Goal: Information Seeking & Learning: Learn about a topic

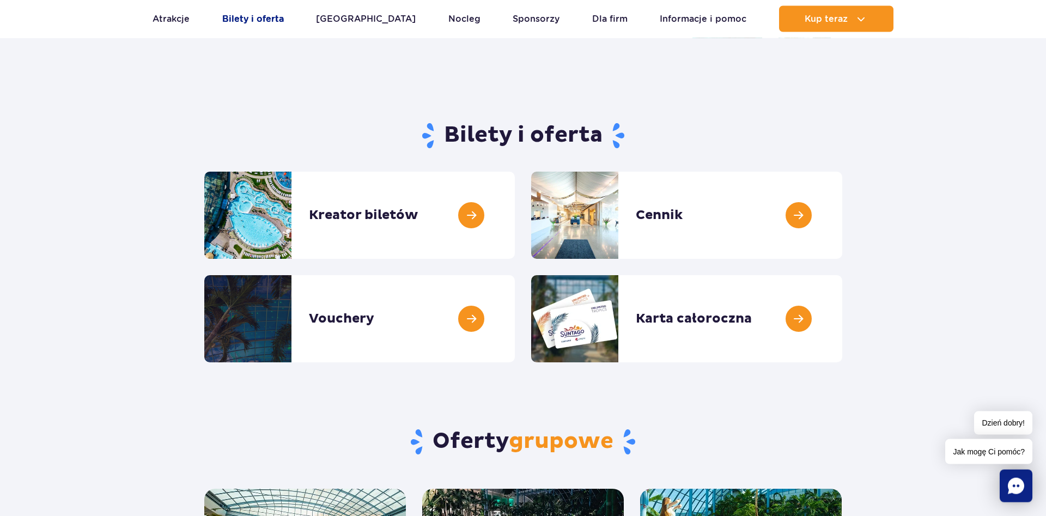
scroll to position [56, 0]
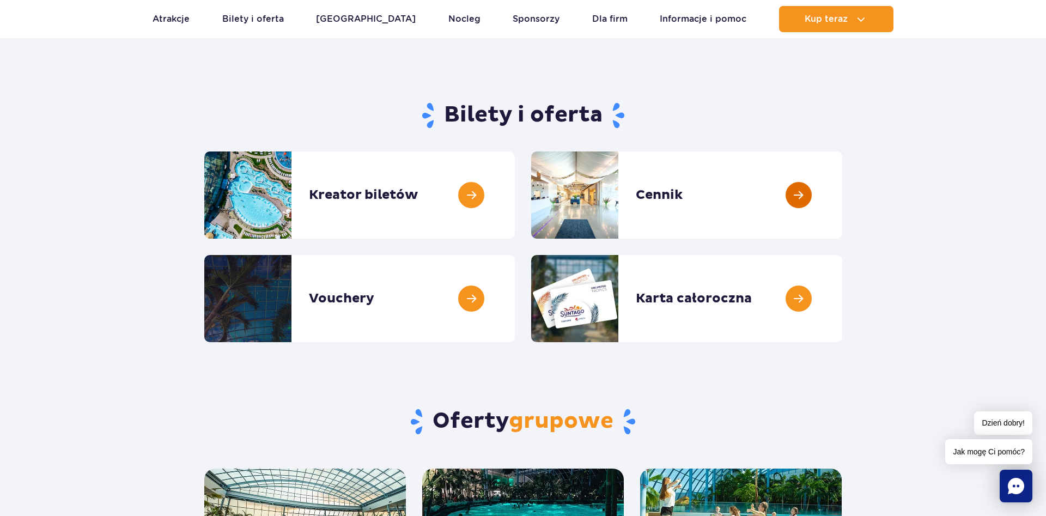
click at [843, 213] on link at bounding box center [843, 195] width 0 height 87
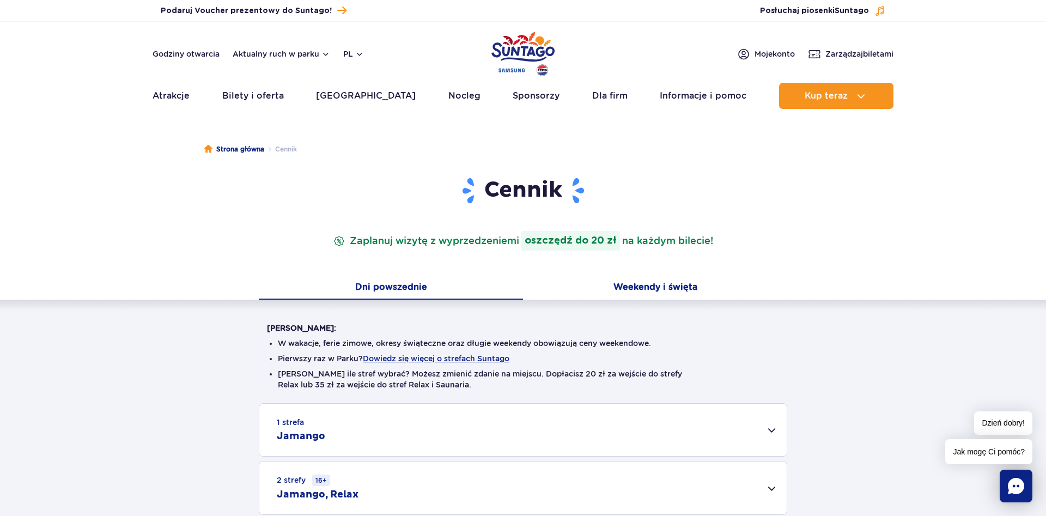
click at [637, 290] on button "Weekendy i święta" at bounding box center [655, 288] width 264 height 23
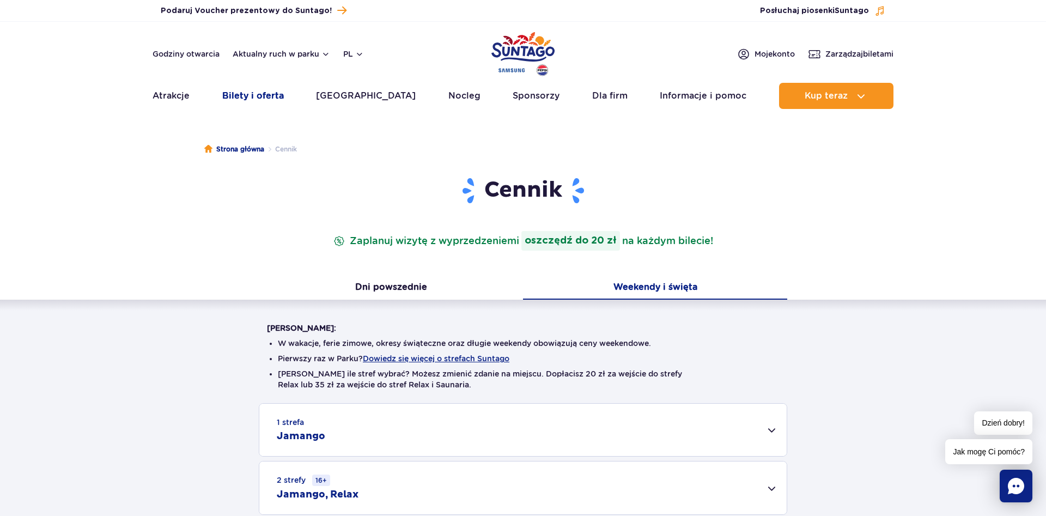
click at [254, 98] on link "Bilety i oferta" at bounding box center [253, 96] width 62 height 26
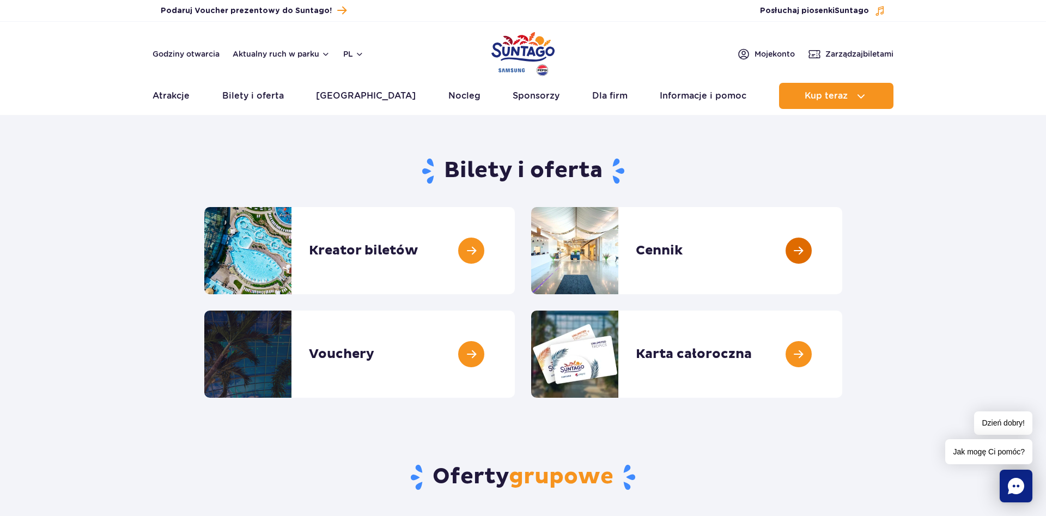
click at [843, 243] on link at bounding box center [843, 250] width 0 height 87
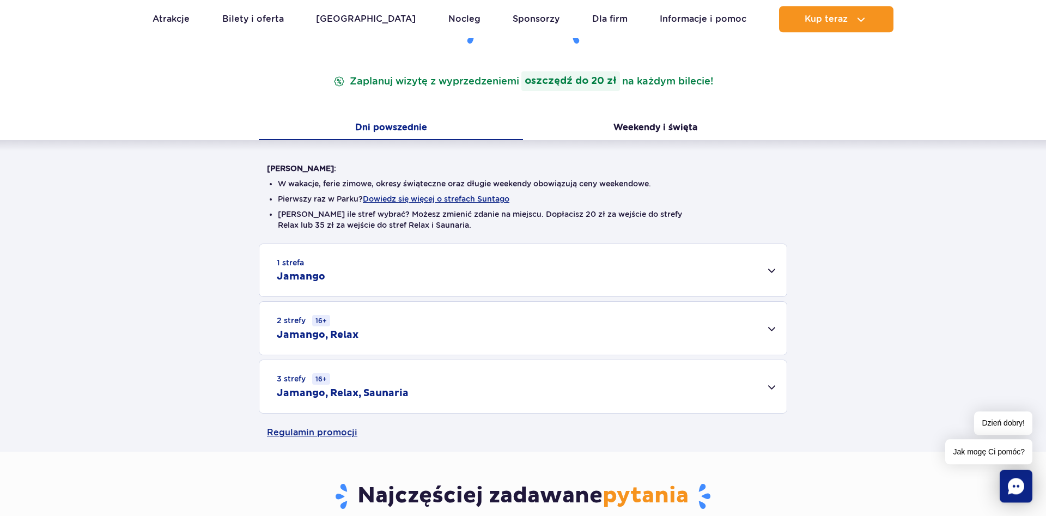
scroll to position [167, 0]
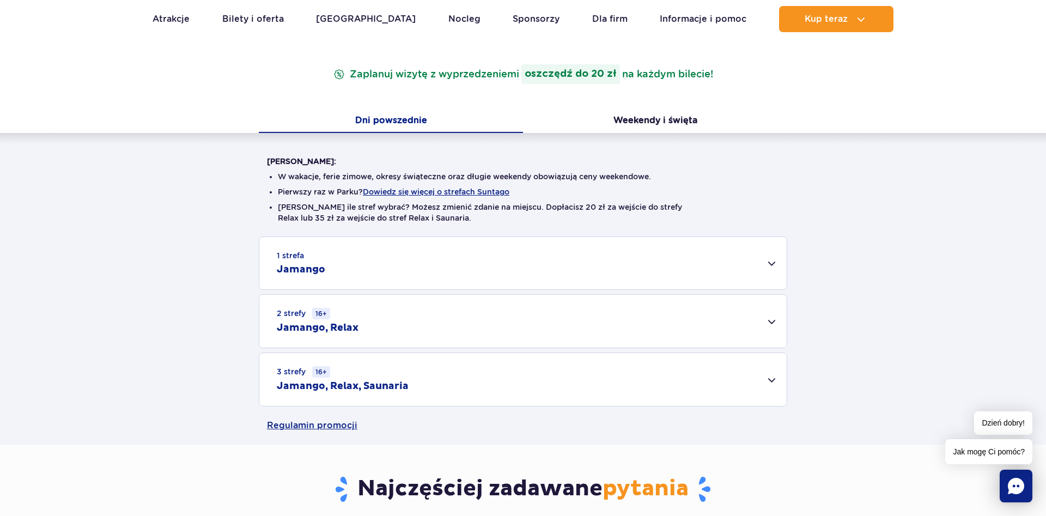
click at [419, 242] on div "1 strefa Jamango" at bounding box center [523, 263] width 528 height 52
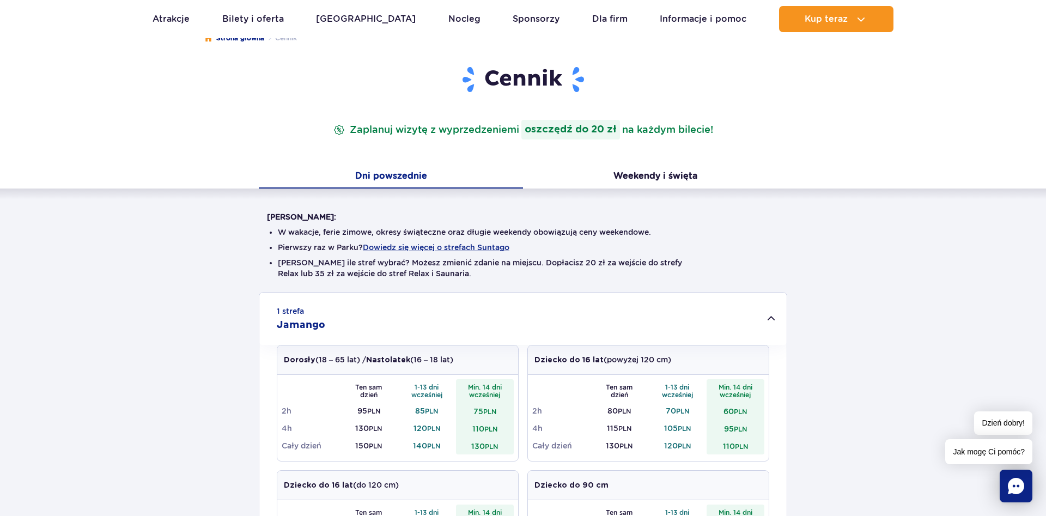
scroll to position [0, 0]
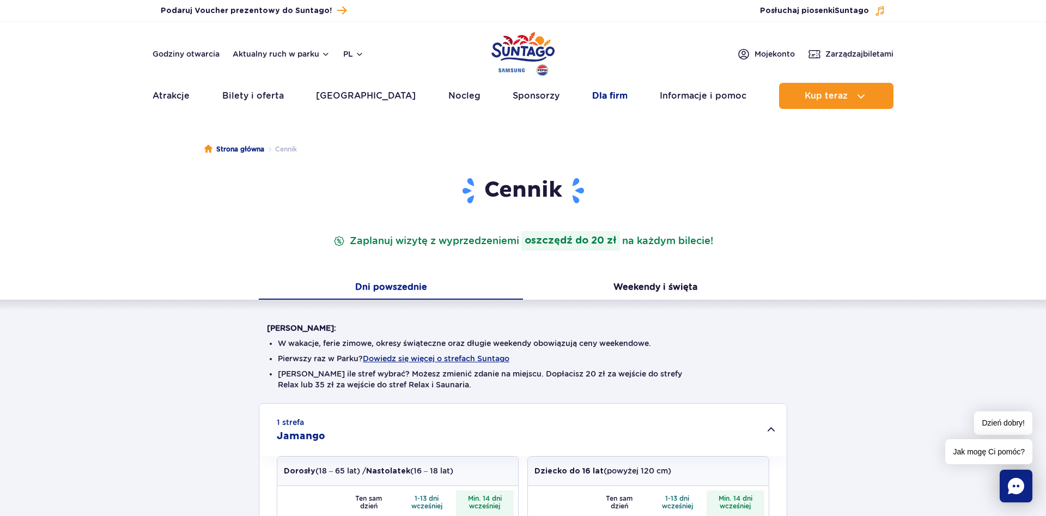
click at [605, 93] on link "Dla firm" at bounding box center [609, 96] width 35 height 26
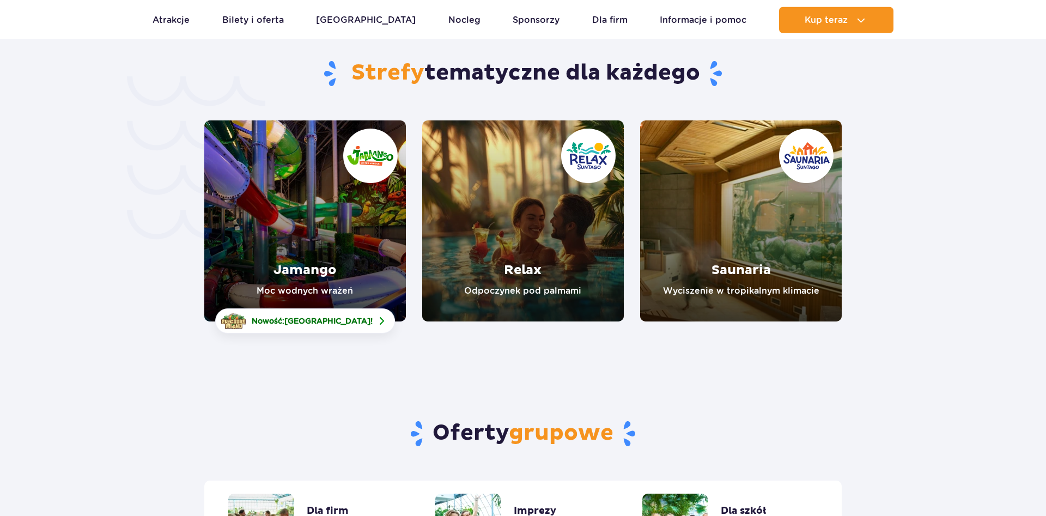
scroll to position [2256, 0]
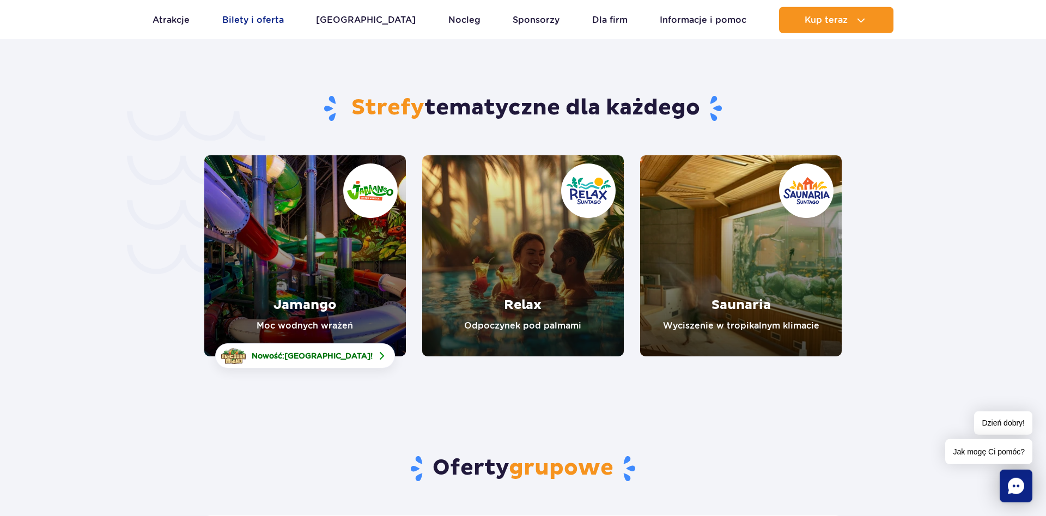
click at [258, 19] on link "Bilety i oferta" at bounding box center [253, 20] width 62 height 26
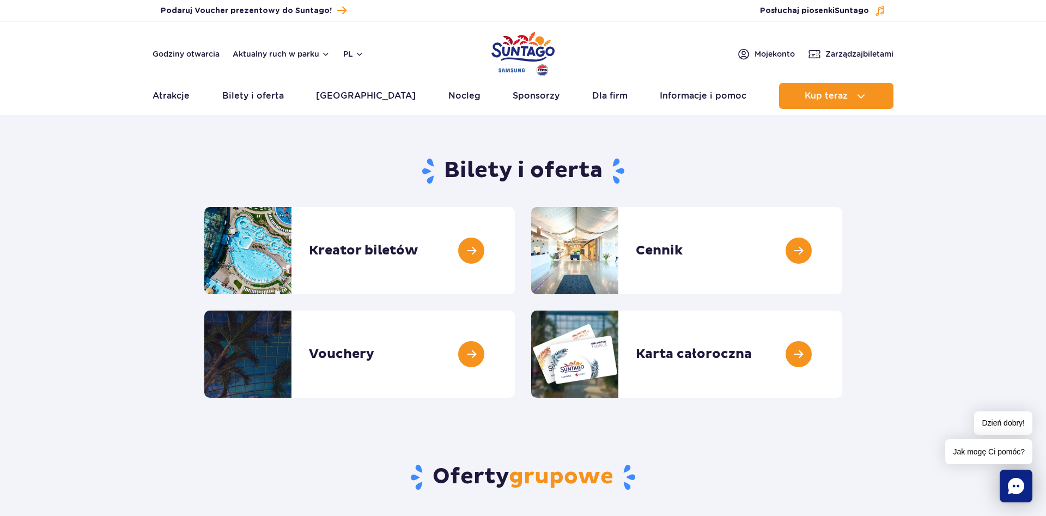
click at [196, 100] on ul "Aktualny ruch w parku Atrakcje Zjeżdżalnie Aster Rainbow Narval Więcej Baseny B…" at bounding box center [523, 96] width 741 height 26
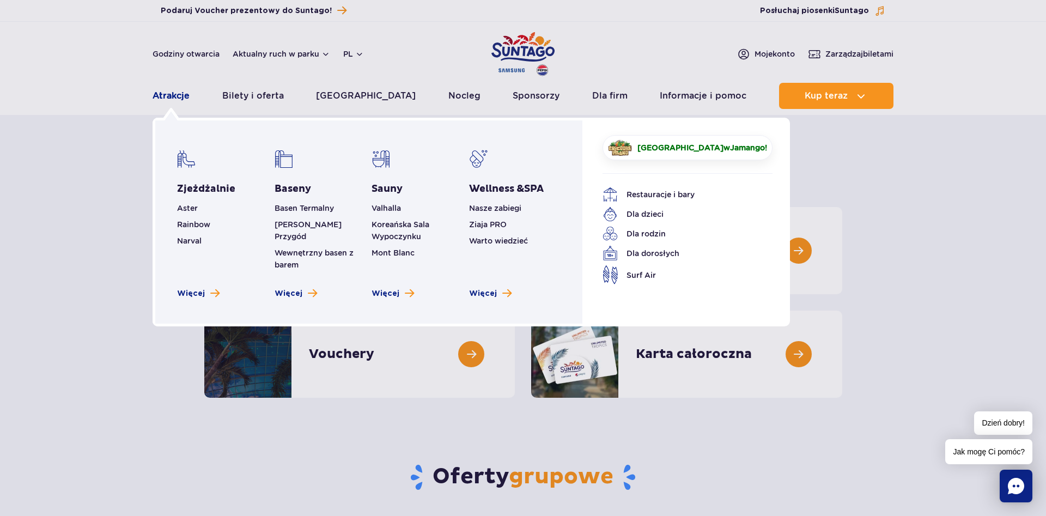
click at [189, 99] on link "Atrakcje" at bounding box center [171, 96] width 37 height 26
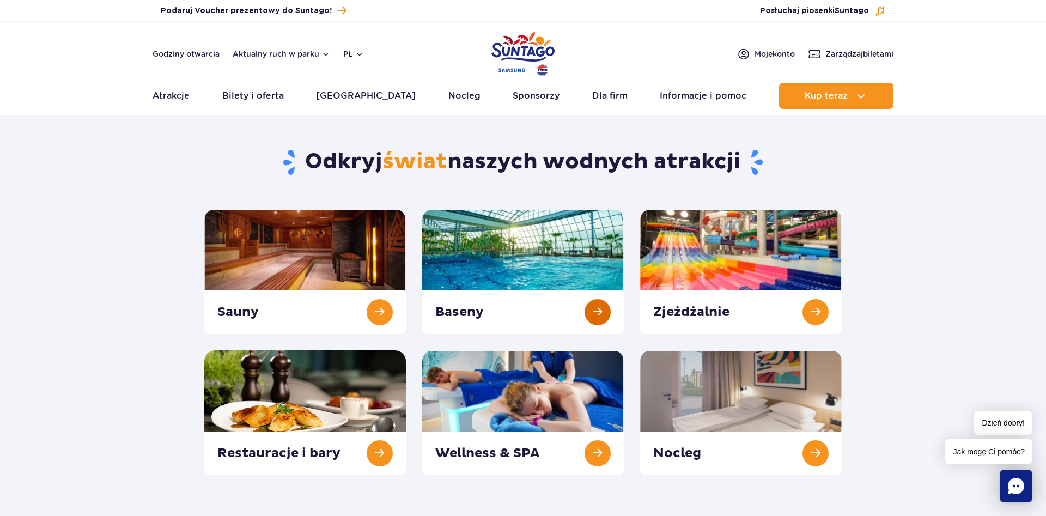
click at [619, 241] on link at bounding box center [523, 271] width 202 height 125
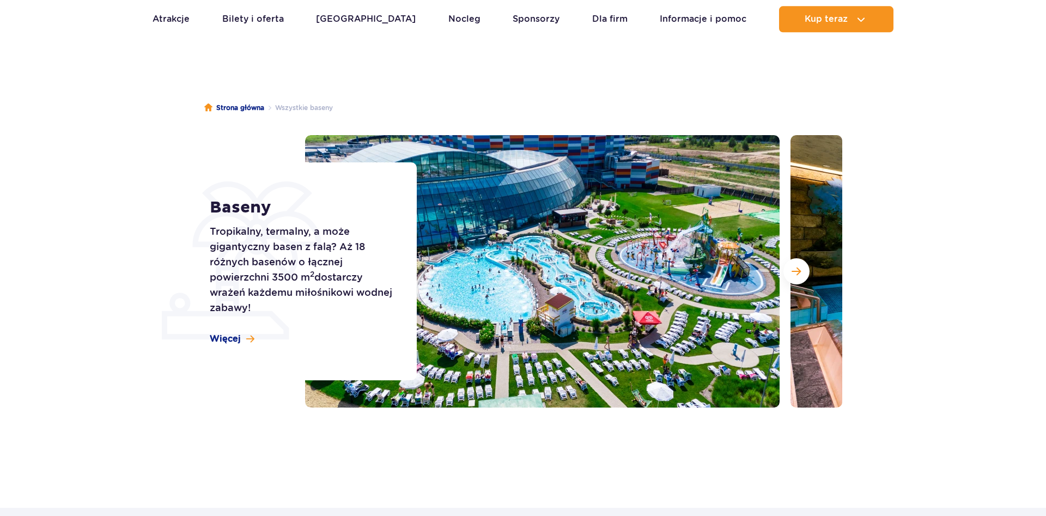
scroll to position [111, 0]
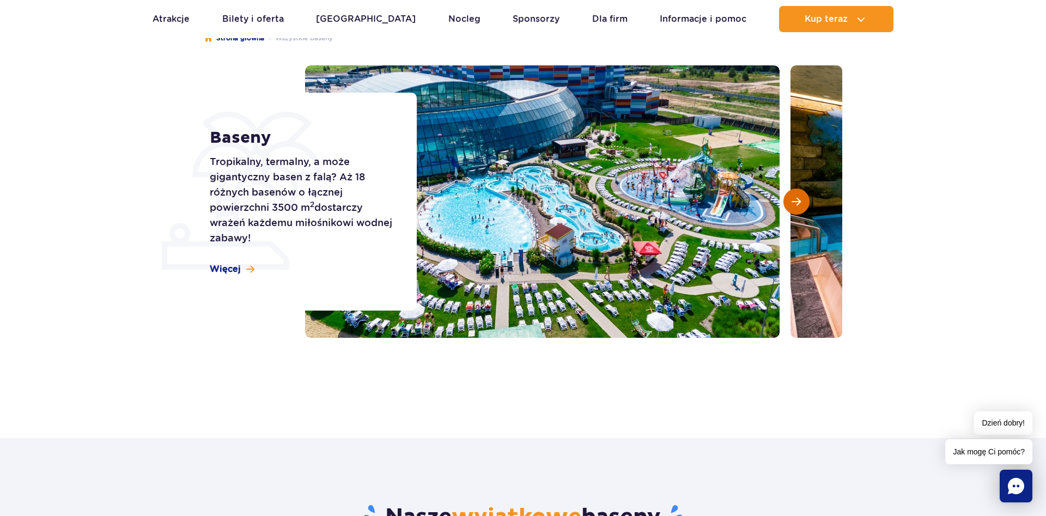
click at [805, 211] on button "Następny slajd" at bounding box center [797, 202] width 26 height 26
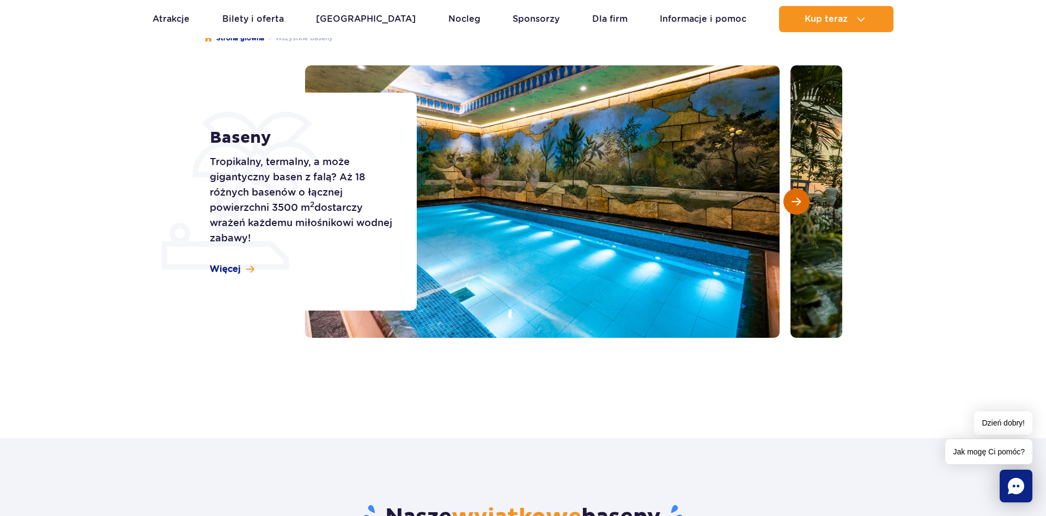
click at [805, 211] on button "Następny slajd" at bounding box center [797, 202] width 26 height 26
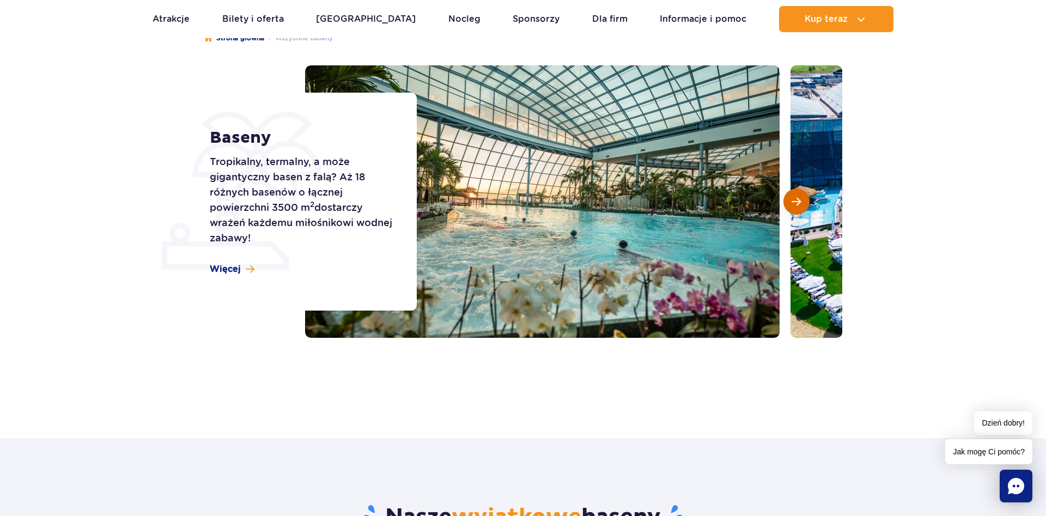
click at [805, 211] on button "Następny slajd" at bounding box center [797, 202] width 26 height 26
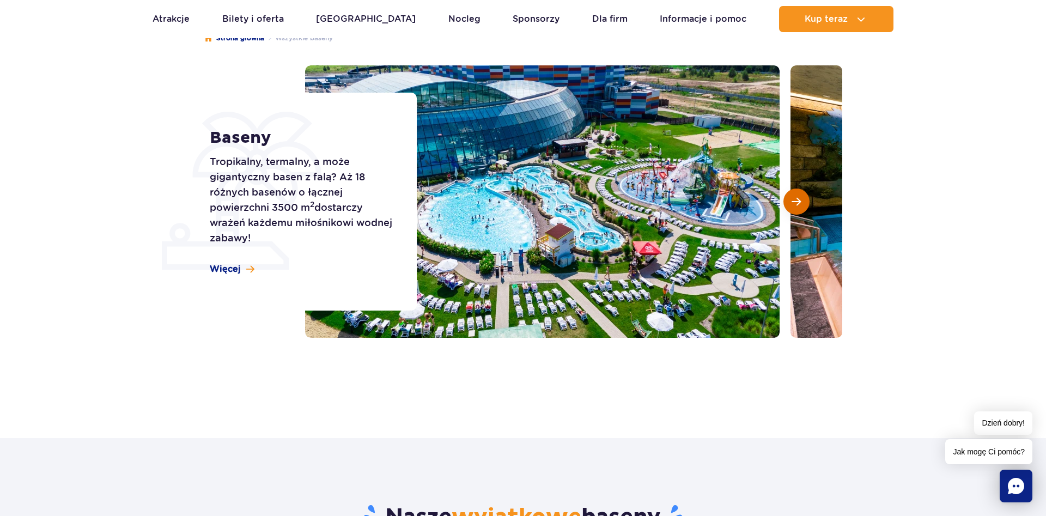
click at [805, 211] on button "Następny slajd" at bounding box center [797, 202] width 26 height 26
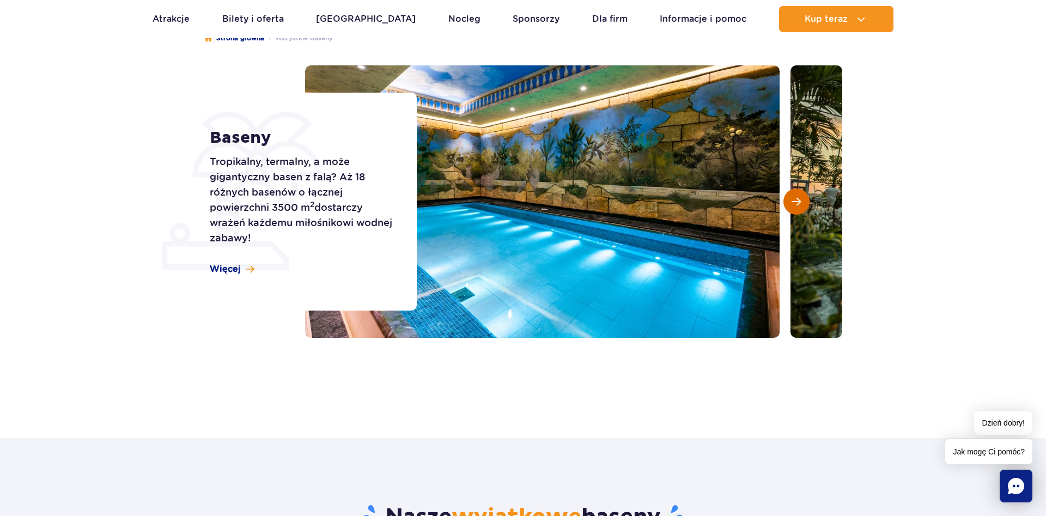
click at [805, 211] on button "Następny slajd" at bounding box center [797, 202] width 26 height 26
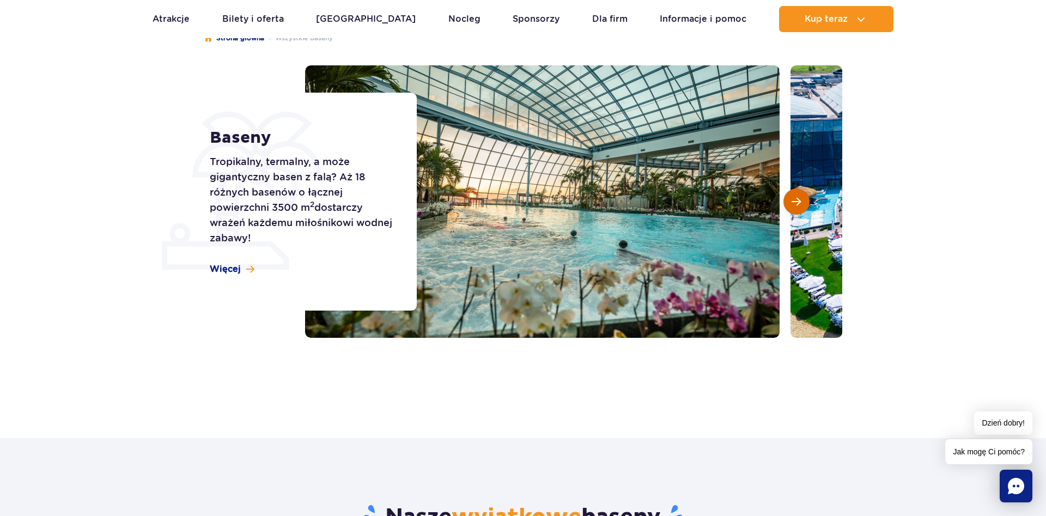
click at [805, 211] on button "Następny slajd" at bounding box center [797, 202] width 26 height 26
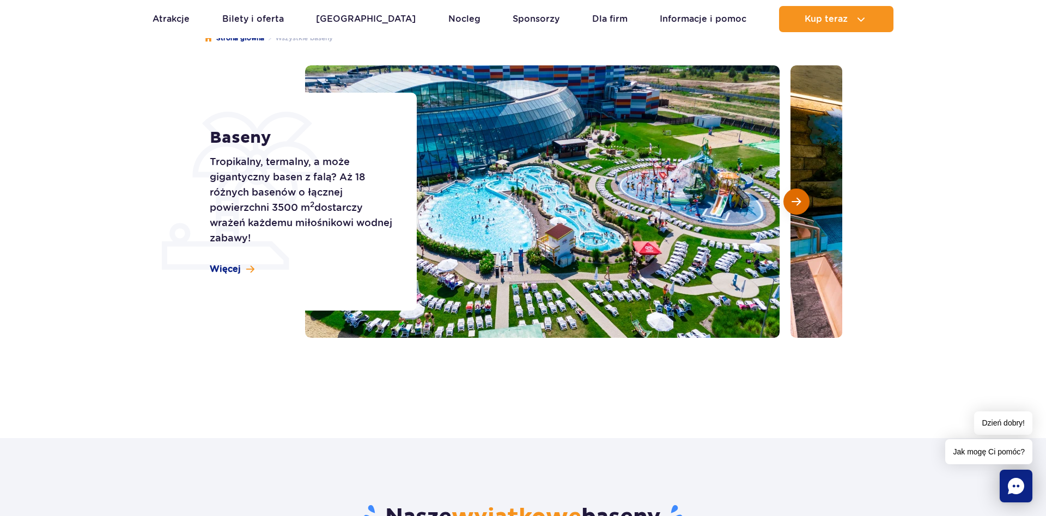
click at [805, 211] on button "Następny slajd" at bounding box center [797, 202] width 26 height 26
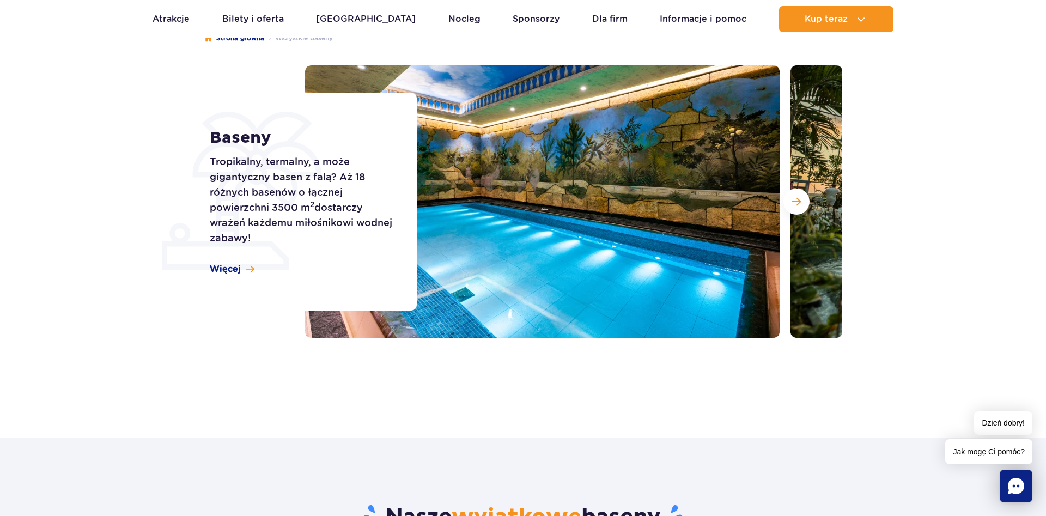
scroll to position [0, 0]
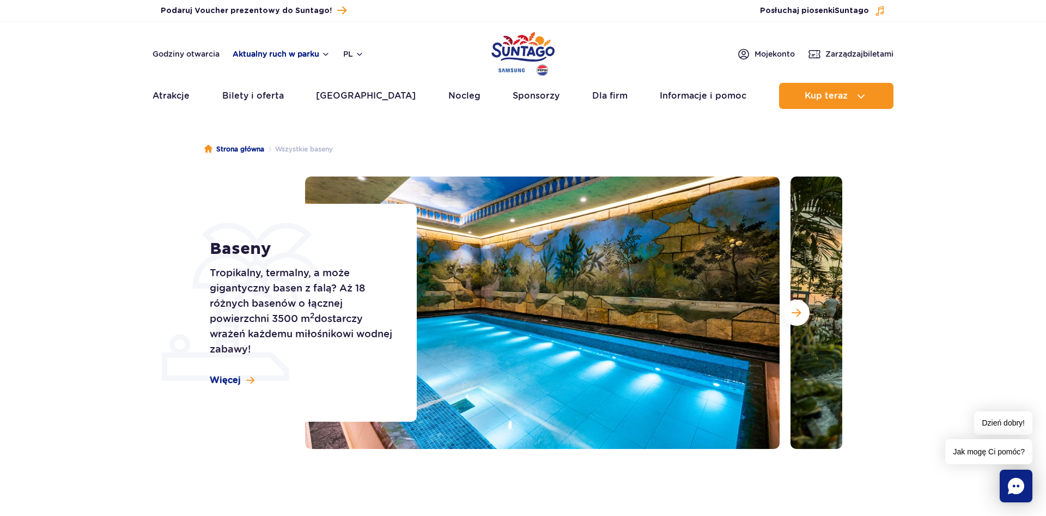
click at [245, 51] on button "Aktualny ruch w parku" at bounding box center [282, 54] width 98 height 9
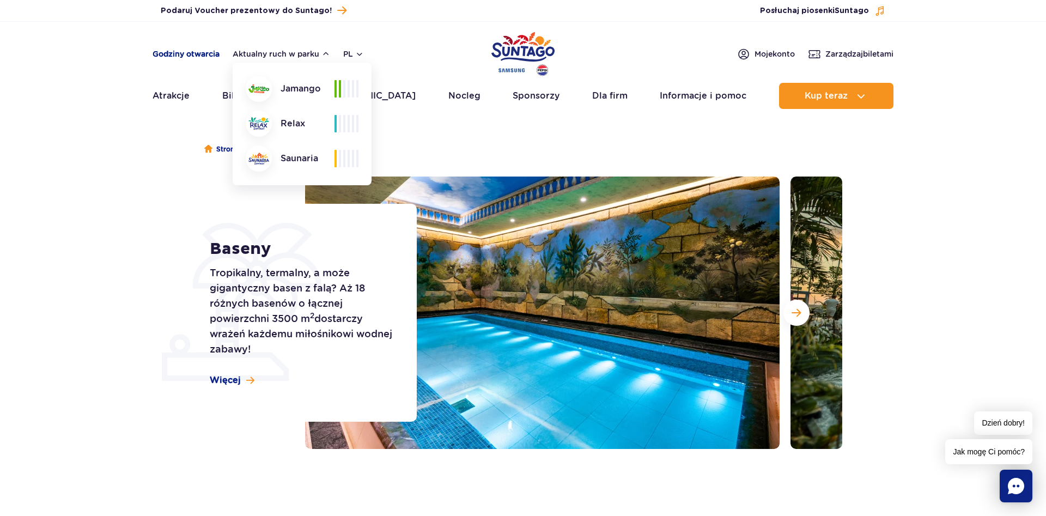
click at [216, 55] on link "Godziny otwarcia" at bounding box center [186, 54] width 67 height 11
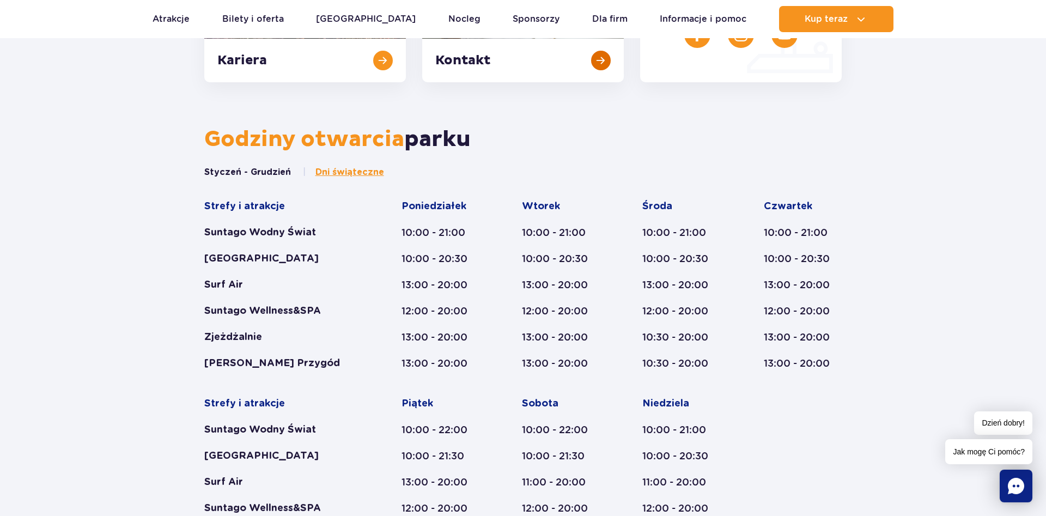
scroll to position [467, 0]
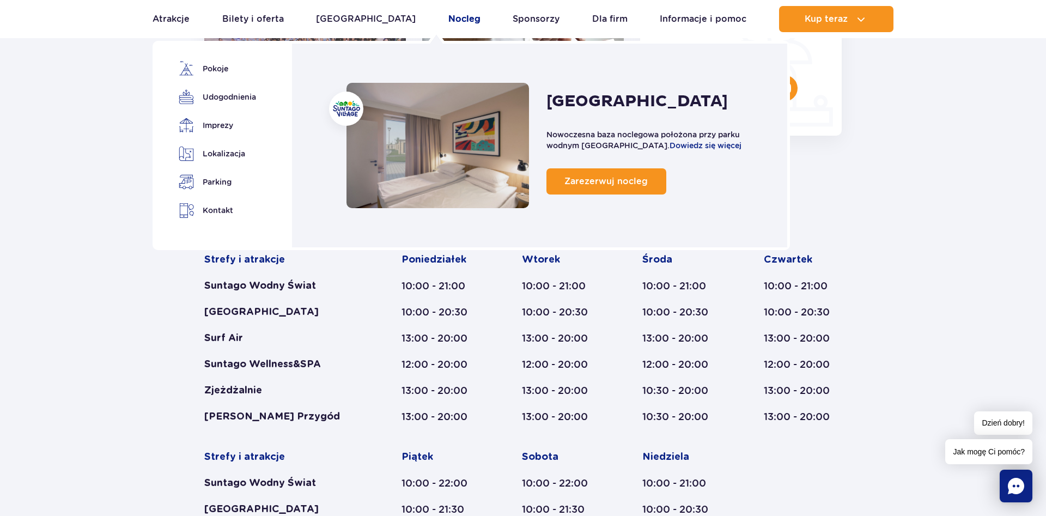
click at [449, 23] on link "Nocleg" at bounding box center [465, 19] width 32 height 26
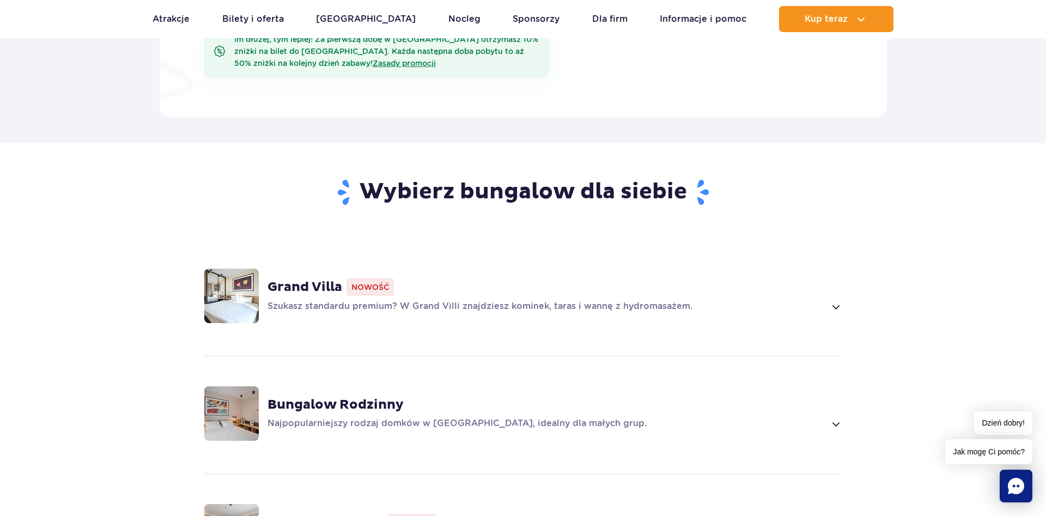
scroll to position [723, 0]
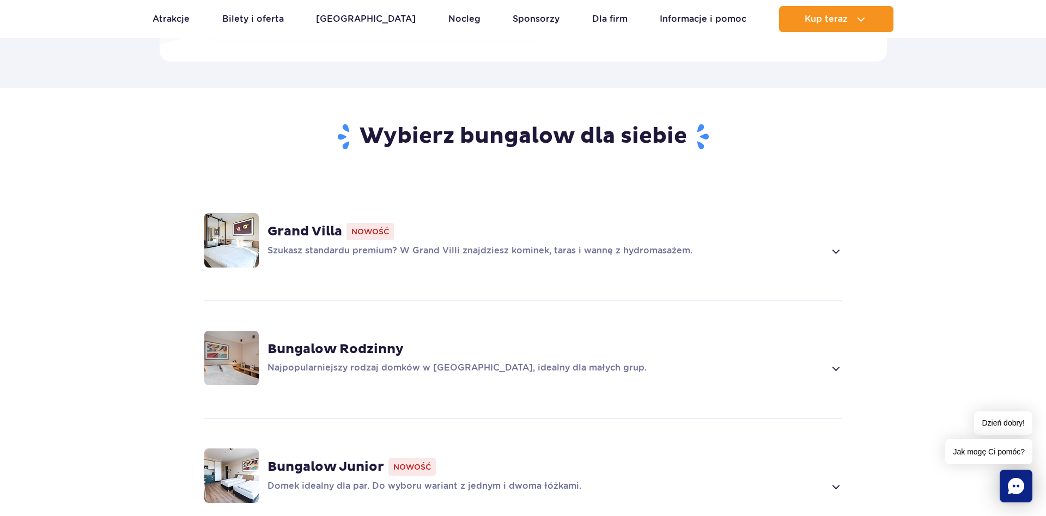
click at [301, 285] on div "Grand Villa Nowość Szukasz standardu premium? W Grand Villi znajdziesz kominek,…" at bounding box center [523, 241] width 699 height 116
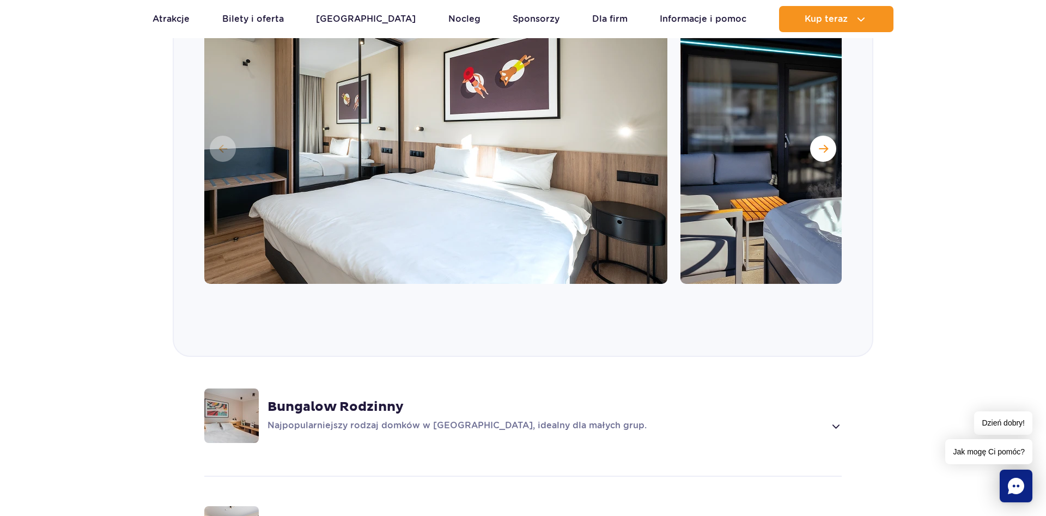
scroll to position [1019, 0]
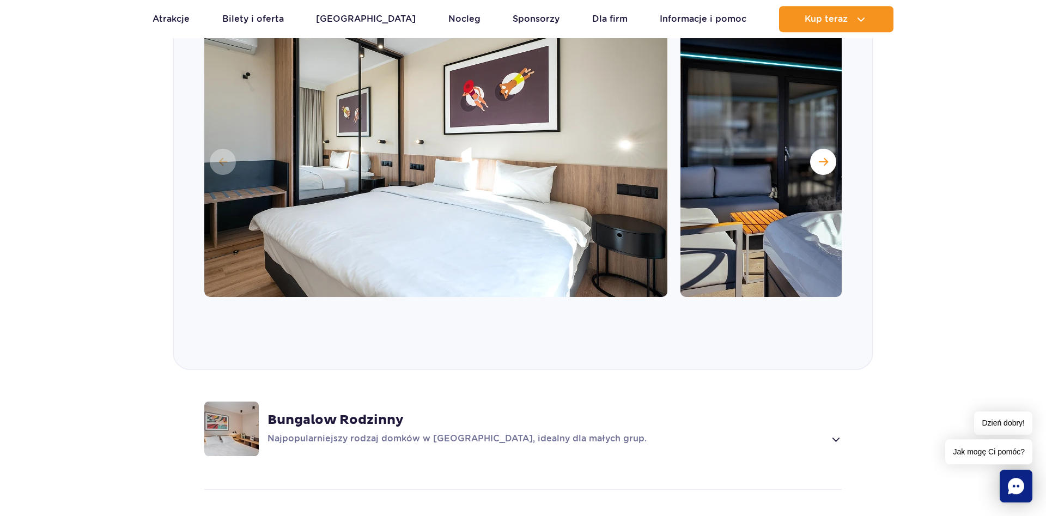
click at [456, 167] on img at bounding box center [435, 161] width 463 height 272
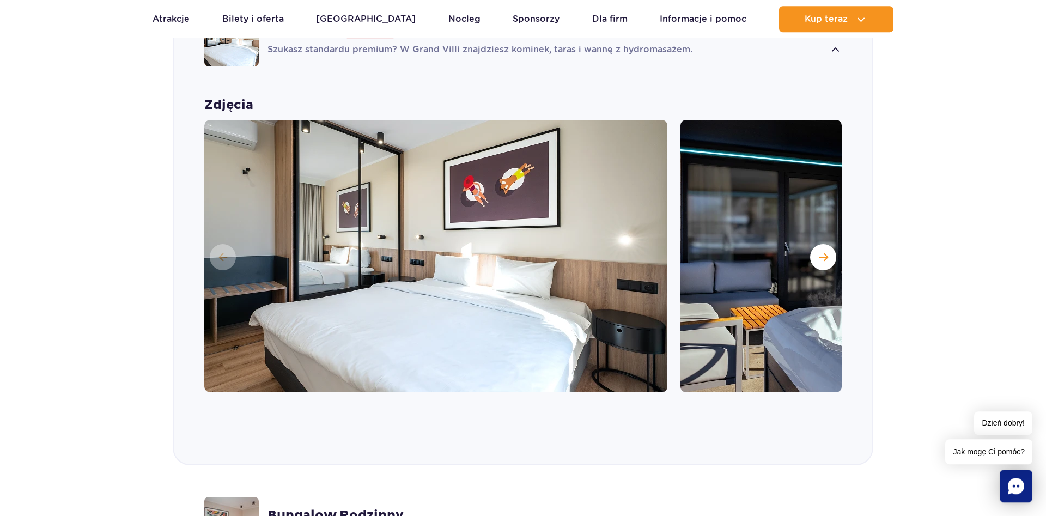
scroll to position [908, 0]
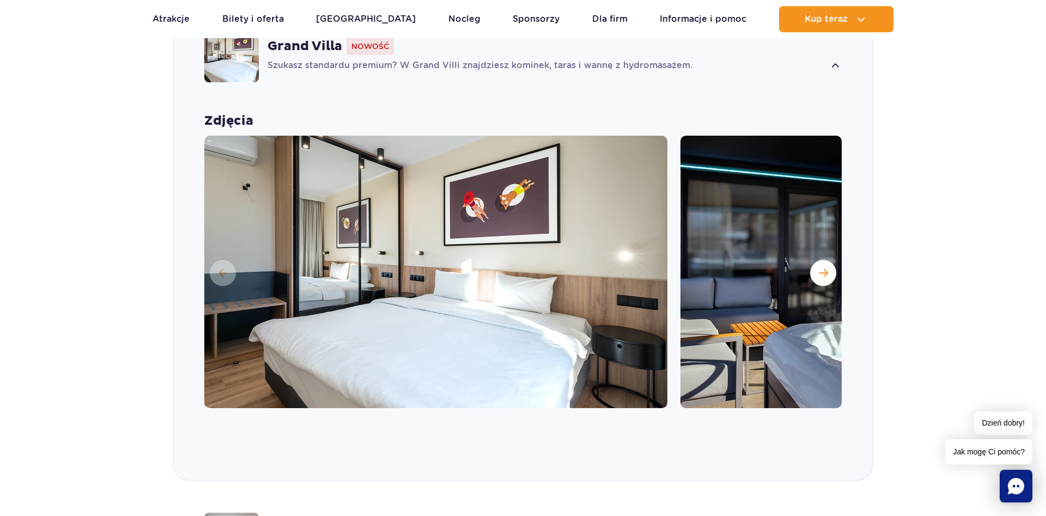
click at [456, 167] on img at bounding box center [435, 272] width 463 height 272
click at [823, 274] on span "Następny slajd" at bounding box center [823, 273] width 9 height 10
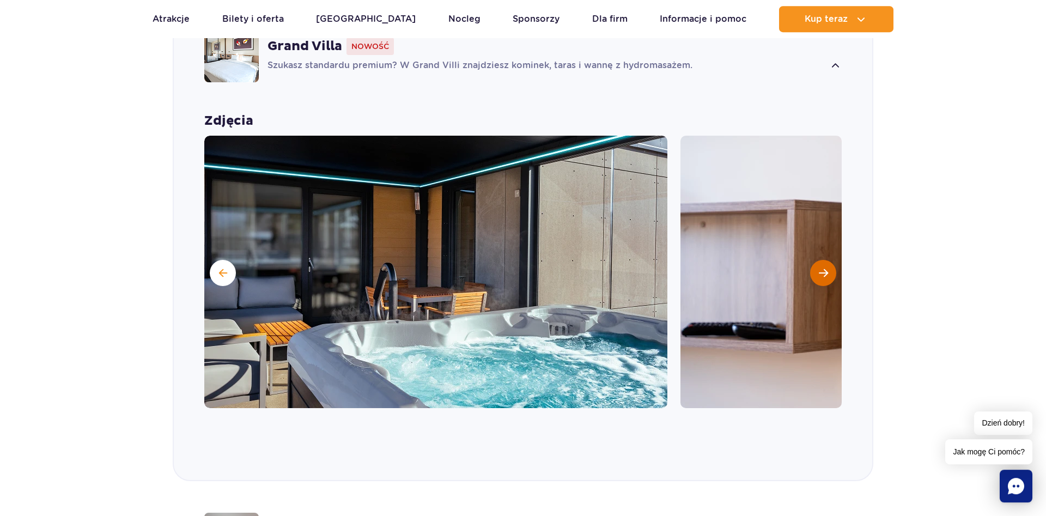
click at [822, 273] on span "Następny slajd" at bounding box center [823, 273] width 9 height 10
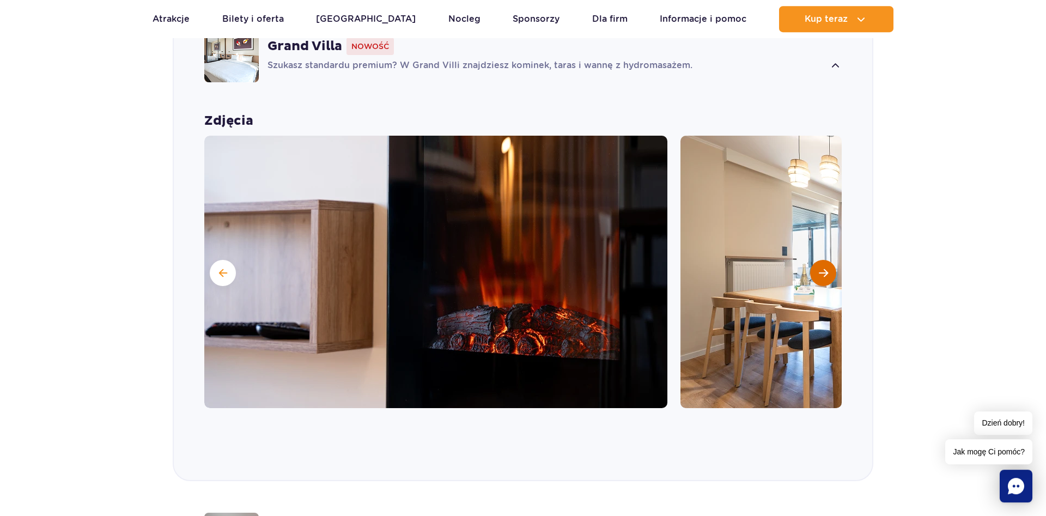
click at [822, 273] on span "Następny slajd" at bounding box center [823, 273] width 9 height 10
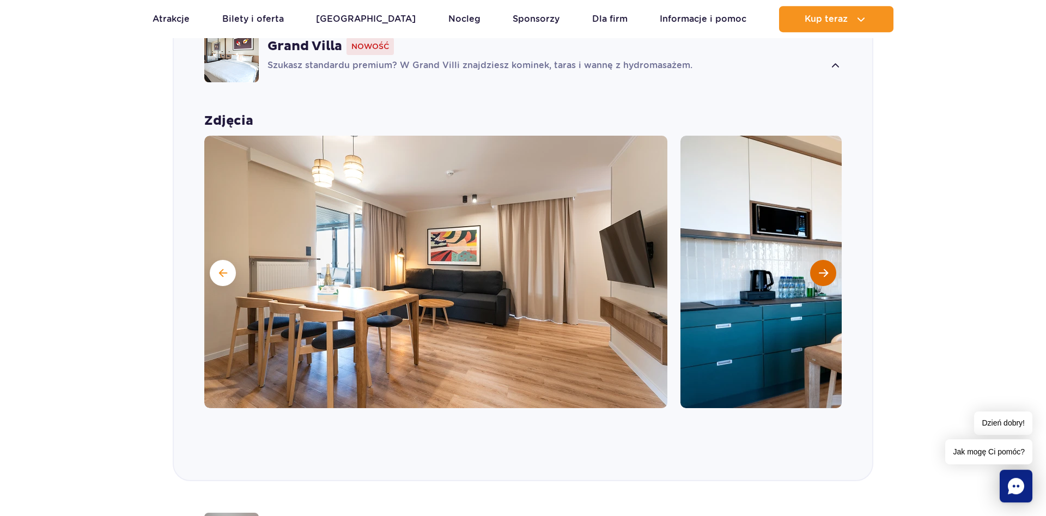
click at [822, 273] on span "Następny slajd" at bounding box center [823, 273] width 9 height 10
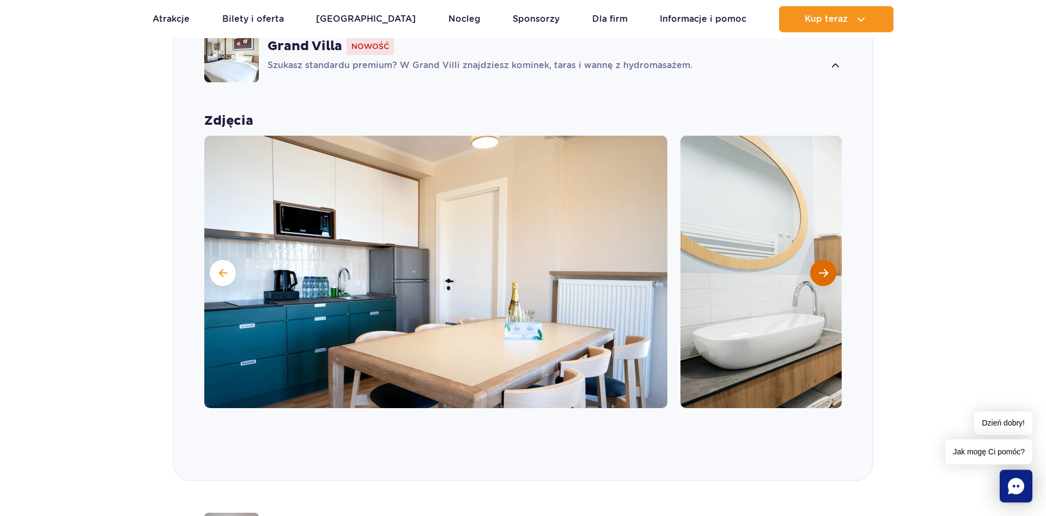
click at [822, 273] on span "Następny slajd" at bounding box center [823, 273] width 9 height 10
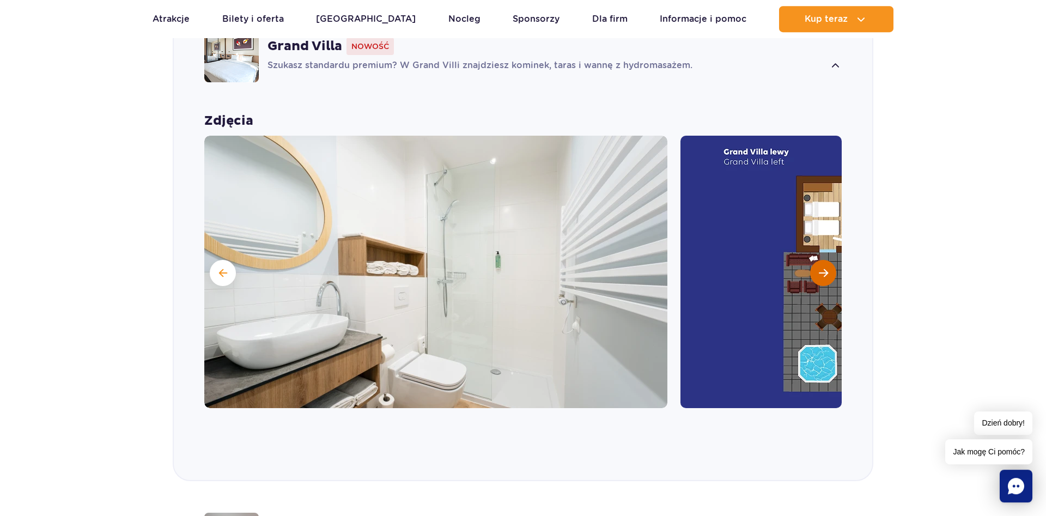
click at [822, 273] on span "Następny slajd" at bounding box center [823, 273] width 9 height 10
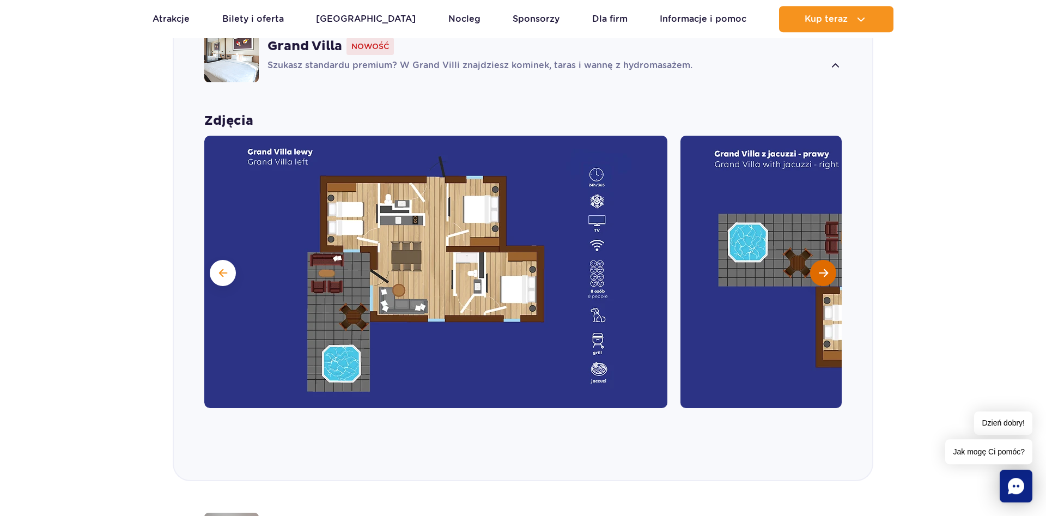
click at [822, 273] on span "Następny slajd" at bounding box center [823, 273] width 9 height 10
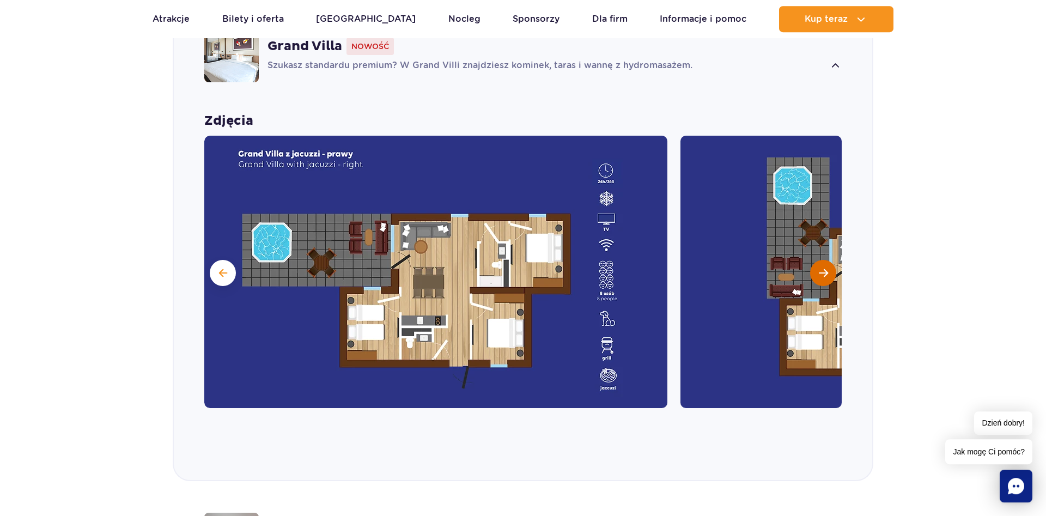
click at [822, 273] on span "Następny slajd" at bounding box center [823, 273] width 9 height 10
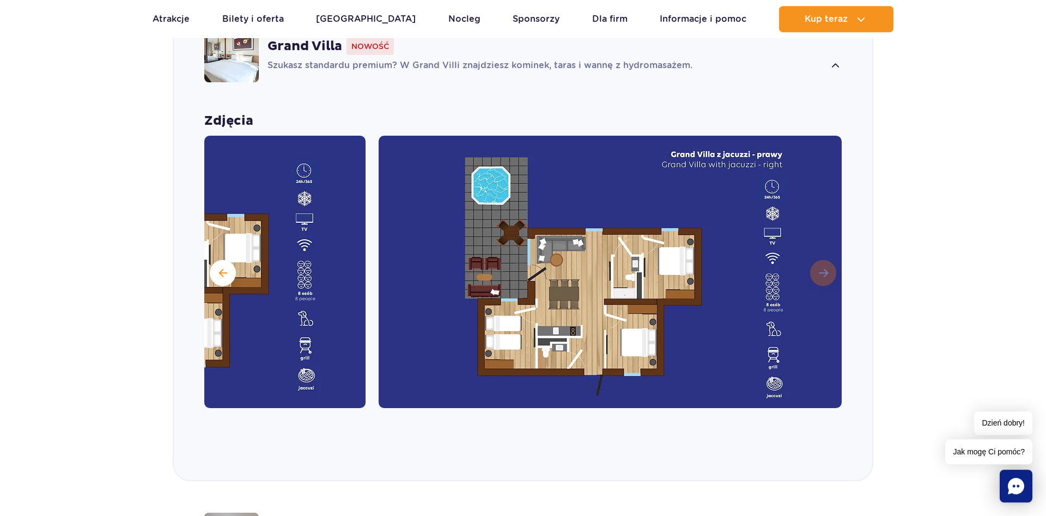
click at [822, 273] on img at bounding box center [610, 272] width 463 height 272
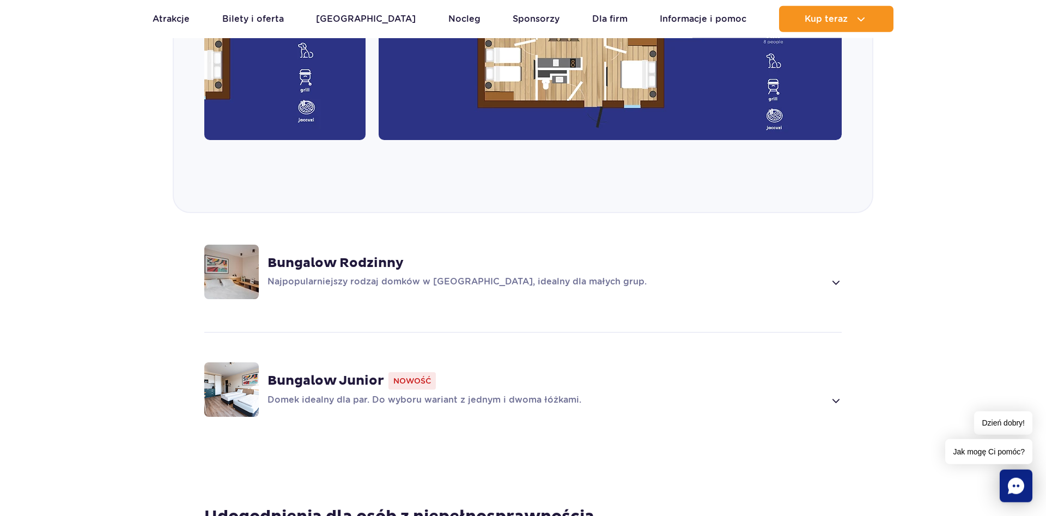
scroll to position [1186, 0]
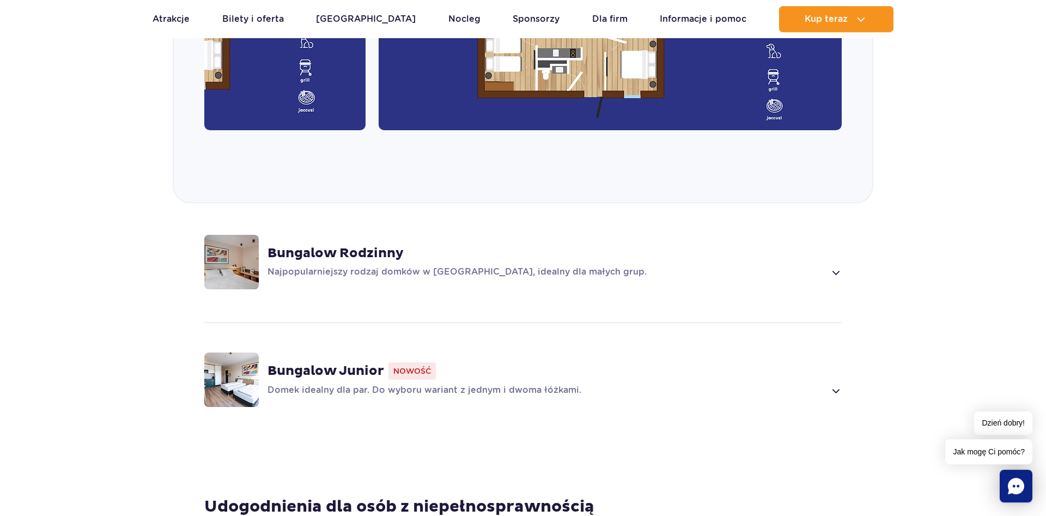
click at [574, 278] on p "Najpopularniejszy rodzaj domków w Suntago Village, idealny dla małych grup." at bounding box center [547, 272] width 558 height 13
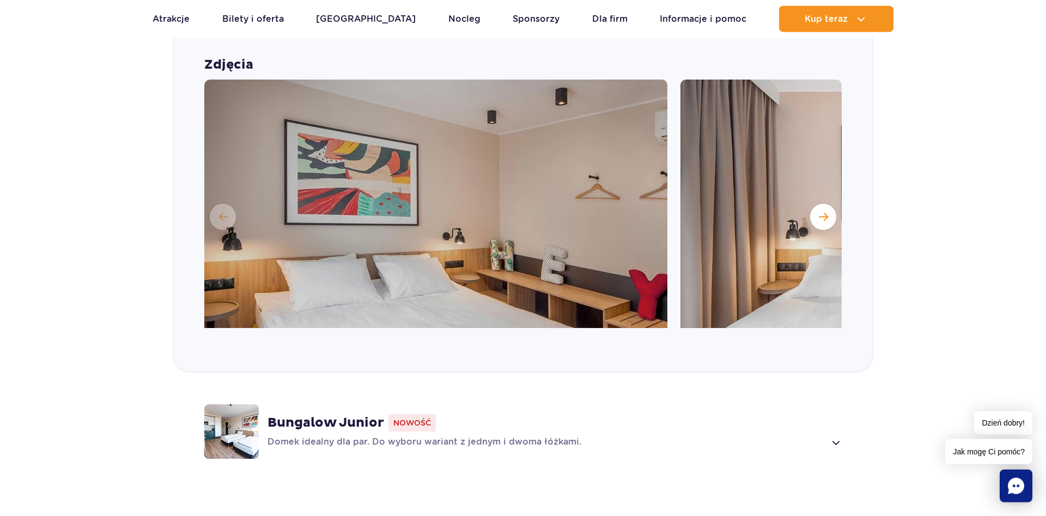
scroll to position [1083, 0]
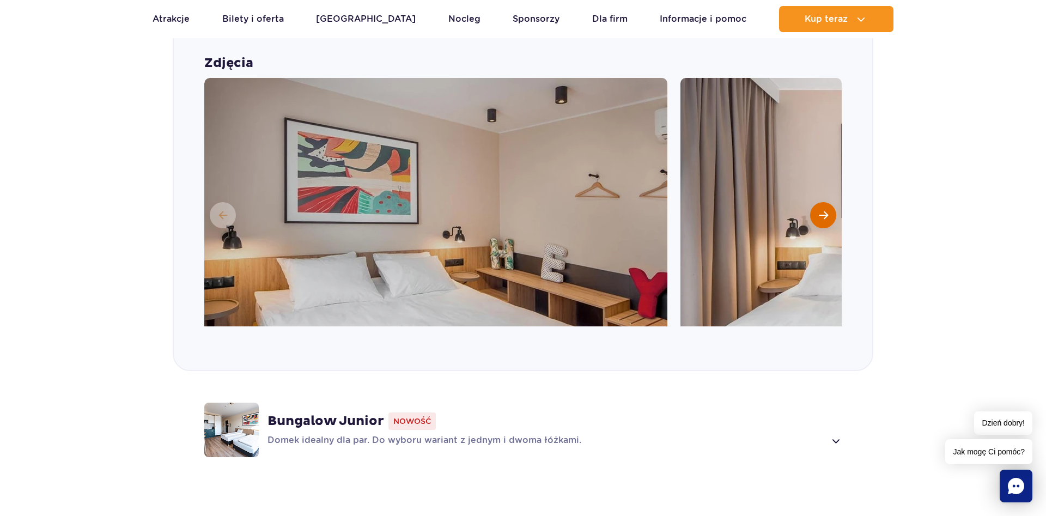
click at [817, 213] on button "Następny slajd" at bounding box center [823, 215] width 26 height 26
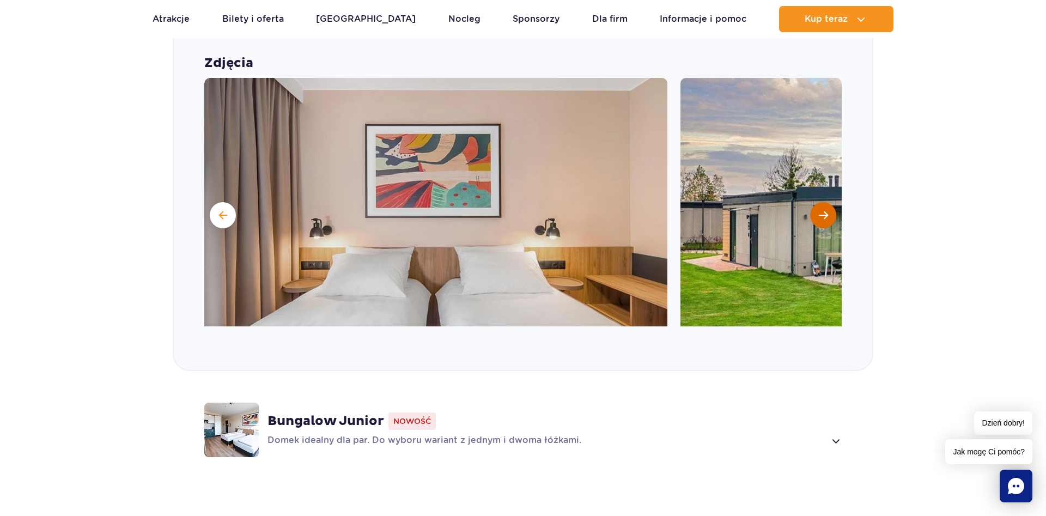
click at [817, 213] on button "Następny slajd" at bounding box center [823, 215] width 26 height 26
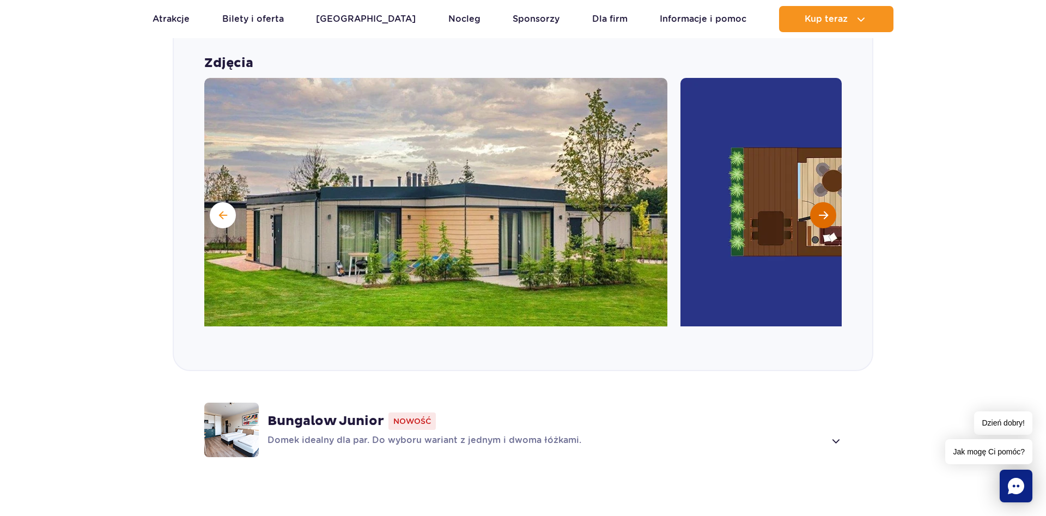
click at [817, 213] on button "Następny slajd" at bounding box center [823, 215] width 26 height 26
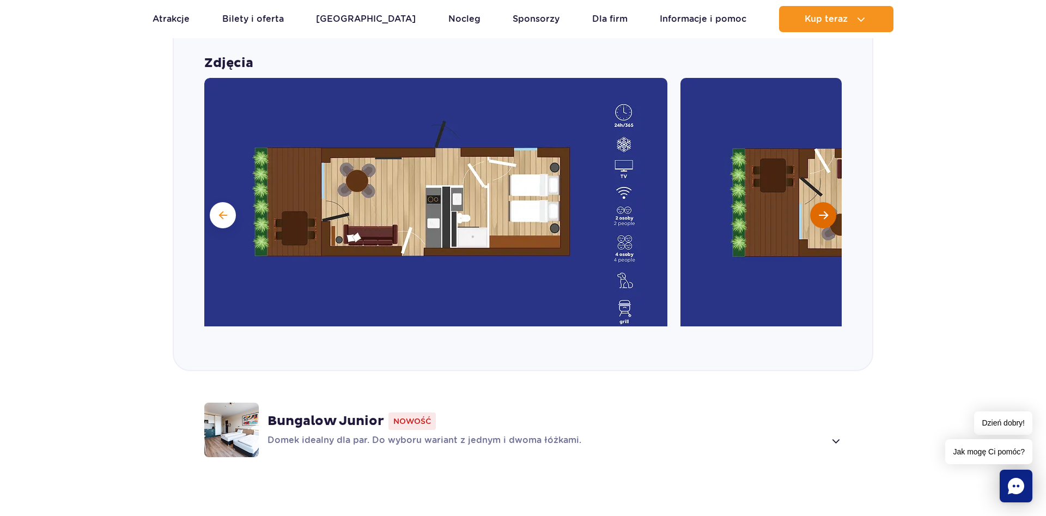
click at [817, 213] on button "Następny slajd" at bounding box center [823, 215] width 26 height 26
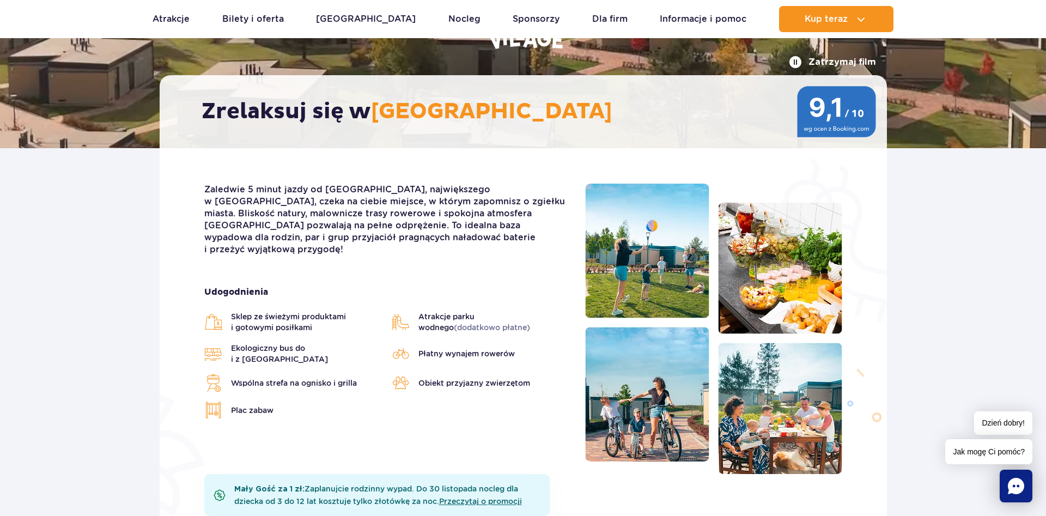
scroll to position [0, 0]
